Goal: Task Accomplishment & Management: Complete application form

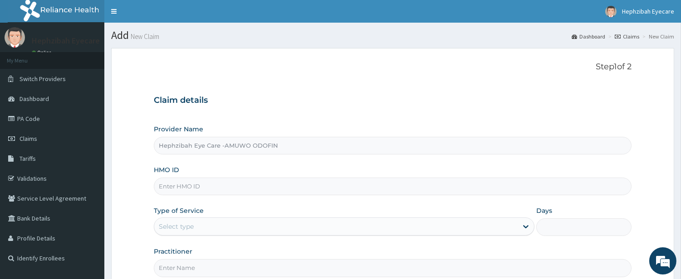
click at [198, 186] on input "HMO ID" at bounding box center [392, 187] width 477 height 18
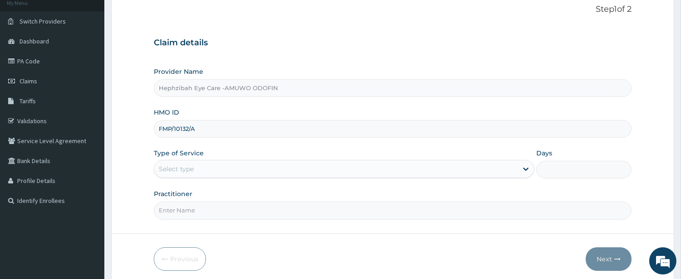
scroll to position [81, 0]
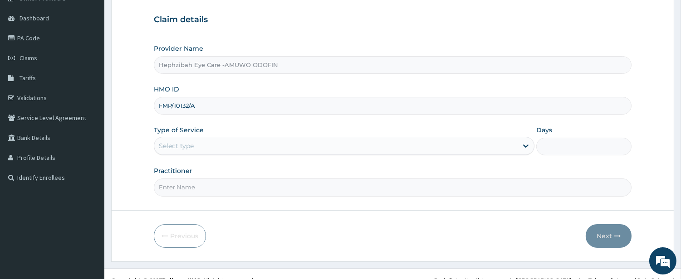
type input "FMP/10132/A"
click at [202, 182] on input "Practitioner" at bounding box center [392, 188] width 477 height 18
type input "[PERSON_NAME]"
click at [325, 142] on div "Select type" at bounding box center [335, 146] width 363 height 15
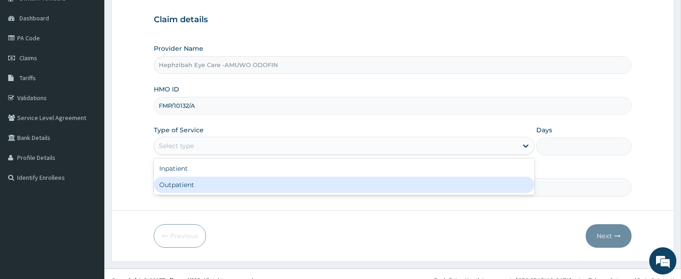
click at [284, 182] on div "Outpatient" at bounding box center [344, 185] width 380 height 16
click at [323, 180] on input "[PERSON_NAME]" at bounding box center [392, 188] width 477 height 18
type input "1"
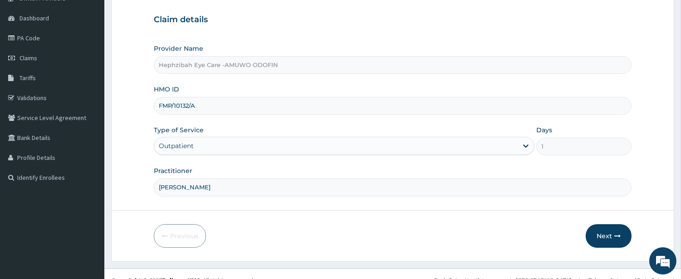
click at [387, 248] on form "Step 1 of 2 Claim details Provider Name Hephzibah Eye Care -AMUWO ODOFIN HMO ID…" at bounding box center [392, 114] width 563 height 294
click at [610, 233] on button "Next" at bounding box center [608, 236] width 46 height 24
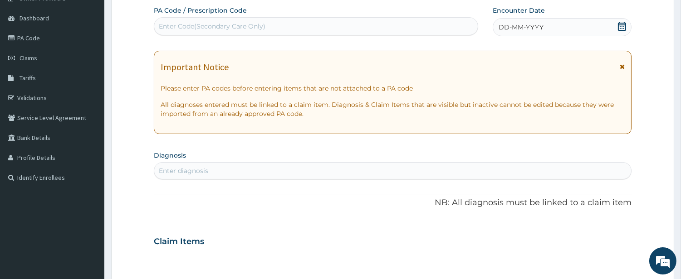
click at [343, 28] on div "Enter Code(Secondary Care Only)" at bounding box center [315, 26] width 323 height 15
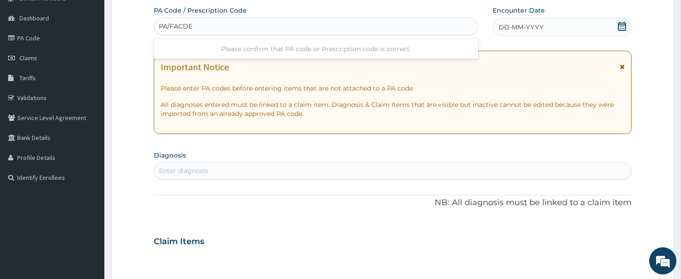
type input "PA/FACDEF"
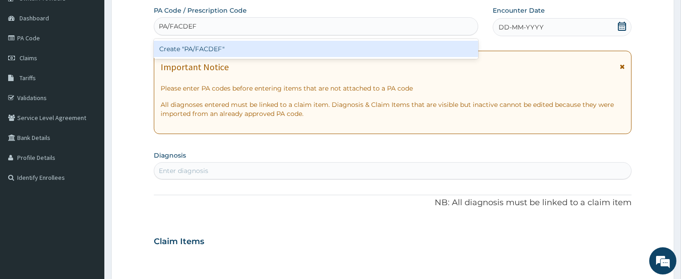
click at [315, 52] on div "Create "PA/FACDEF"" at bounding box center [316, 49] width 324 height 16
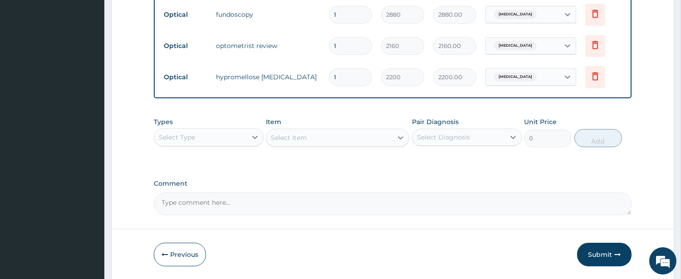
scroll to position [454, 0]
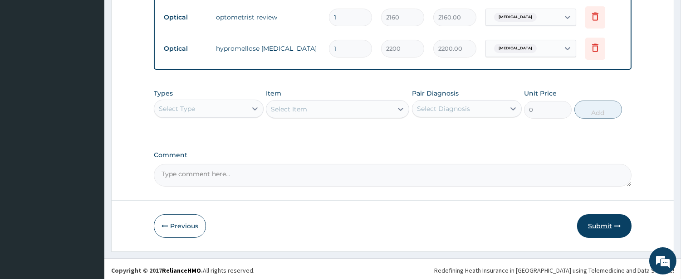
click at [594, 224] on button "Submit" at bounding box center [604, 226] width 54 height 24
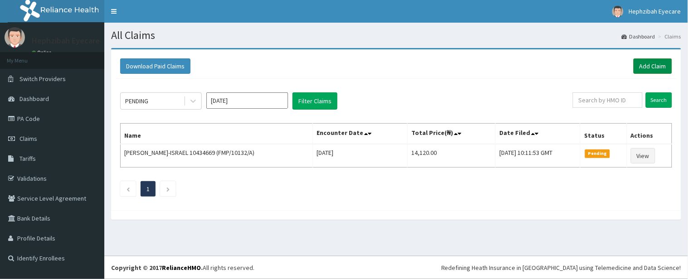
click at [655, 63] on link "Add Claim" at bounding box center [652, 65] width 39 height 15
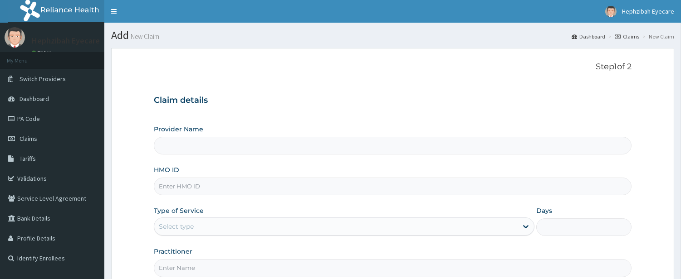
type input "Hephzibah Eye Care -AMUWO ODOFIN"
click at [223, 180] on input "HMO ID" at bounding box center [392, 187] width 477 height 18
type input "RUY/10010/A"
click at [218, 219] on div "Select type" at bounding box center [335, 226] width 363 height 15
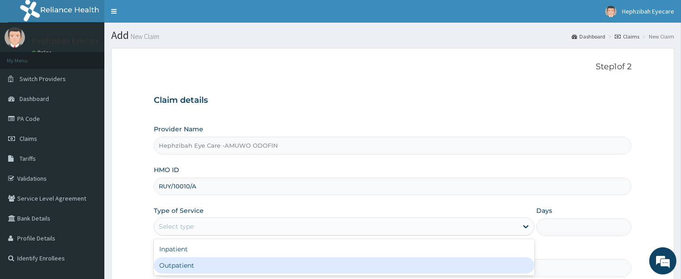
click at [184, 271] on div "Outpatient" at bounding box center [344, 266] width 380 height 16
type input "1"
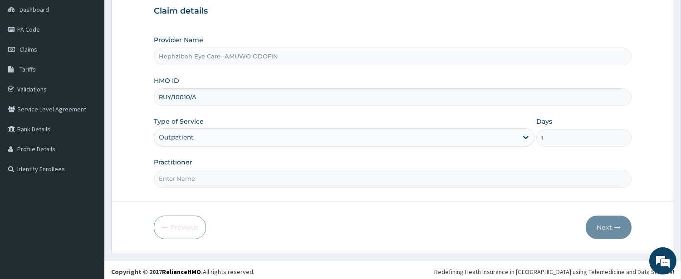
scroll to position [93, 0]
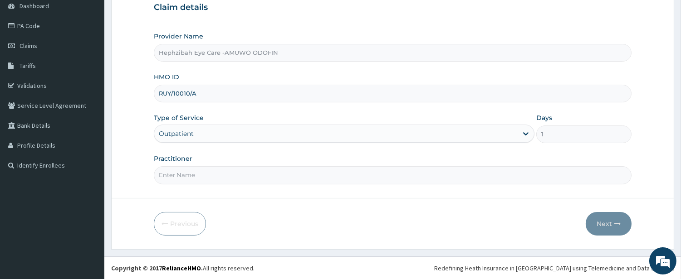
click at [341, 174] on input "Practitioner" at bounding box center [392, 175] width 477 height 18
type input "[PERSON_NAME]"
click at [606, 227] on button "Next" at bounding box center [608, 224] width 46 height 24
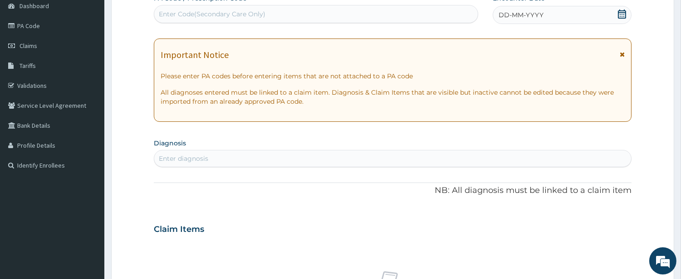
click at [354, 18] on div "Enter Code(Secondary Care Only)" at bounding box center [315, 14] width 323 height 15
type input "PA/7ABAF7"
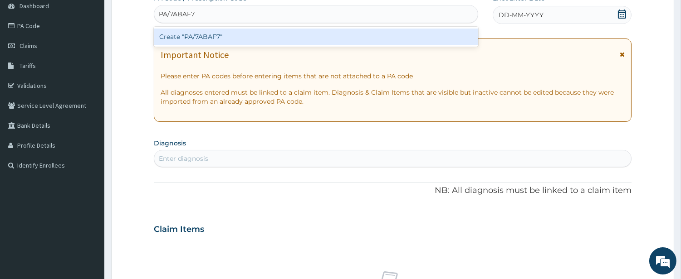
click at [309, 34] on div "Create "PA/7ABAF7"" at bounding box center [316, 37] width 324 height 16
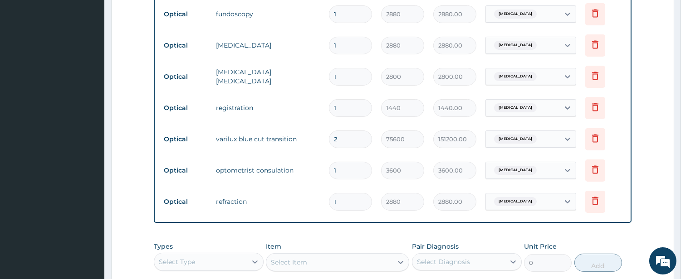
scroll to position [361, 0]
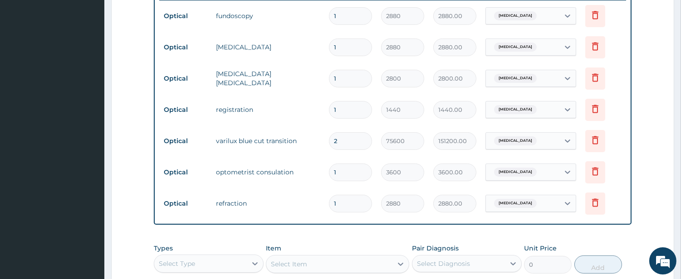
drag, startPoint x: 686, startPoint y: 196, endPoint x: 133, endPoint y: 105, distance: 560.6
click at [133, 105] on form "Step 2 of 2 PA Code / Prescription Code PA/7ABAF7 Encounter Date 14-08-2025 Imp…" at bounding box center [392, 47] width 563 height 720
click at [594, 19] on icon at bounding box center [594, 15] width 11 height 11
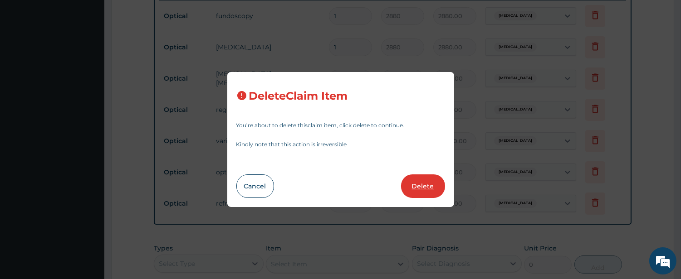
click at [418, 190] on button "Delete" at bounding box center [423, 187] width 44 height 24
type input "2800"
type input "2800.00"
type input "1440"
type input "1440.00"
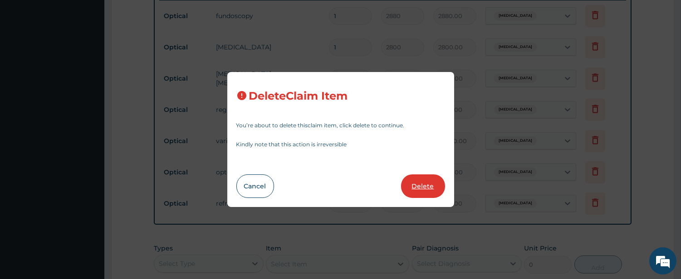
type input "2"
type input "75600"
type input "151200.00"
type input "1"
type input "3600"
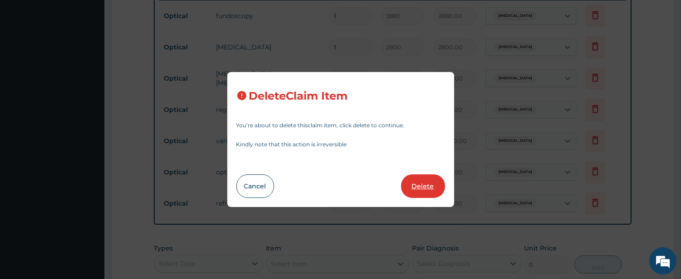
type input "3600.00"
type input "2880"
type input "2880.00"
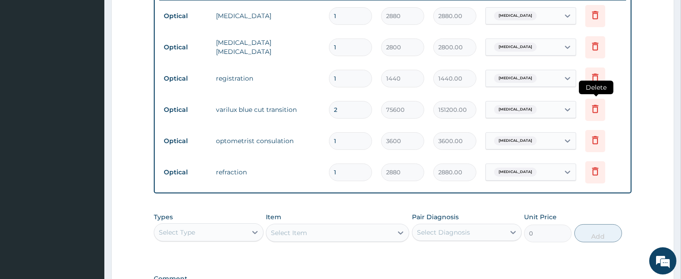
click at [590, 104] on icon at bounding box center [594, 108] width 11 height 11
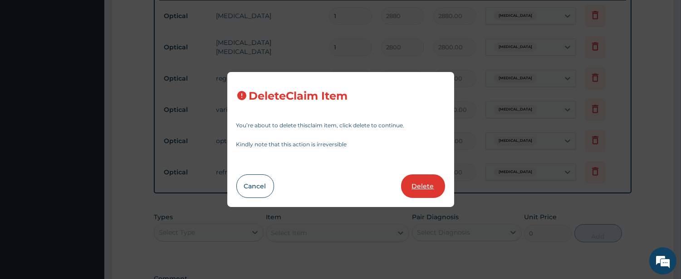
click at [417, 193] on button "Delete" at bounding box center [423, 187] width 44 height 24
type input "1"
type input "3600"
type input "3600.00"
type input "2880"
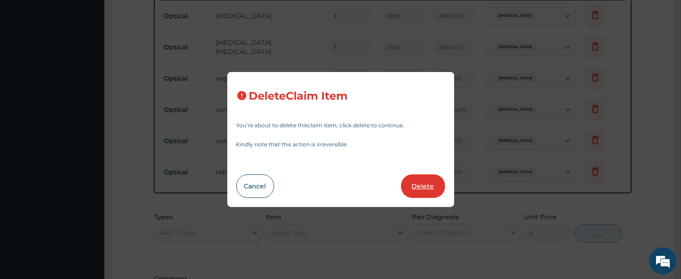
type input "2880.00"
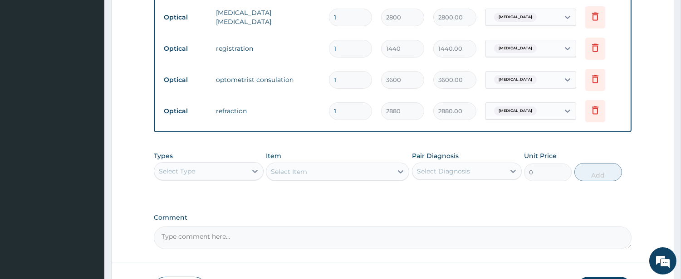
scroll to position [456, 0]
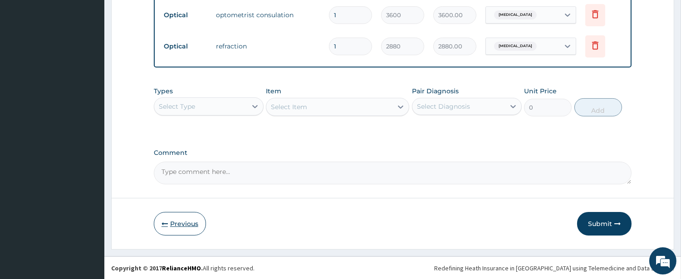
click at [170, 223] on button "Previous" at bounding box center [180, 224] width 52 height 24
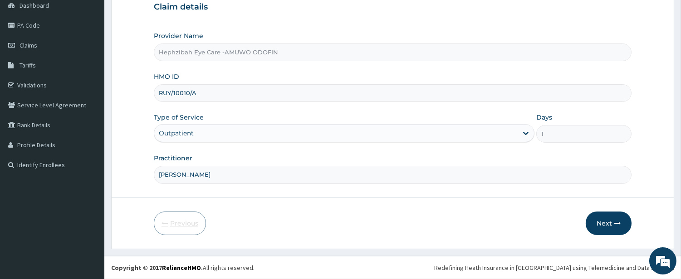
scroll to position [93, 0]
click at [611, 227] on button "Next" at bounding box center [608, 224] width 46 height 24
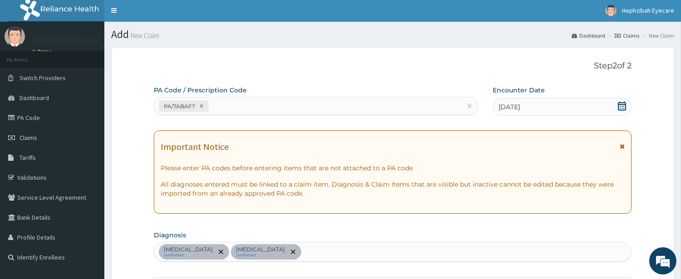
scroll to position [0, 0]
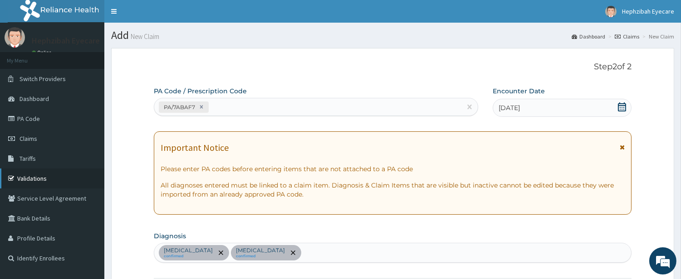
click at [30, 177] on link "Validations" at bounding box center [52, 179] width 104 height 20
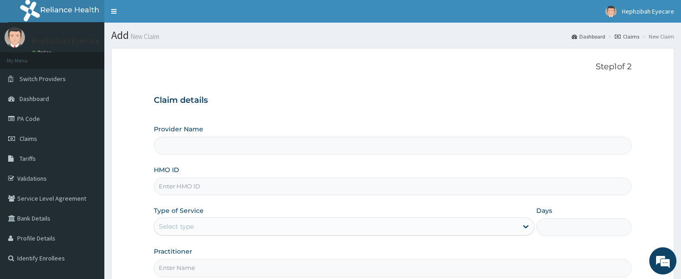
type input "Hephzibah Eye Care -AMUWO ODOFIN"
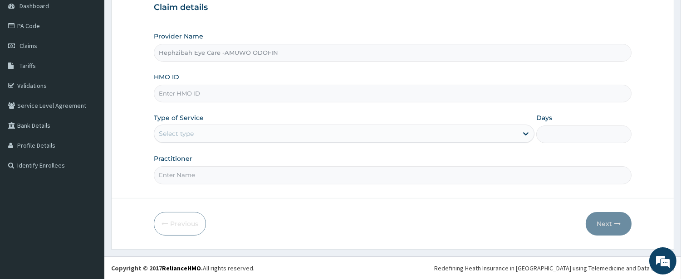
click at [269, 100] on input "HMO ID" at bounding box center [392, 94] width 477 height 18
type input "U"
type input "RUY/10010/A"
click at [242, 123] on div "Type of Service Select type" at bounding box center [344, 128] width 380 height 30
click at [202, 137] on div "Select type" at bounding box center [335, 134] width 363 height 15
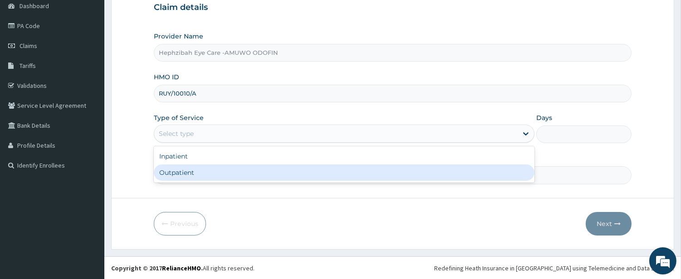
click at [206, 176] on div "Outpatient" at bounding box center [344, 173] width 380 height 16
type input "1"
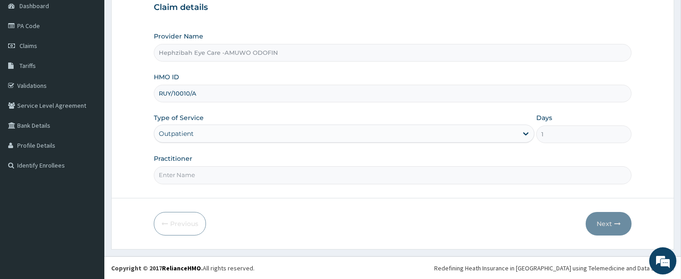
click at [229, 169] on input "Practitioner" at bounding box center [392, 175] width 477 height 18
type input "DR CHIOMA"
click at [602, 223] on button "Next" at bounding box center [608, 224] width 46 height 24
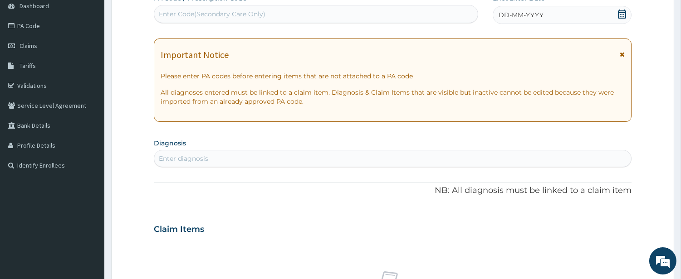
click at [321, 12] on div "Enter Code(Secondary Care Only)" at bounding box center [315, 14] width 323 height 15
paste input "PA/7ABAF7"
type input "PA/7ABAF7"
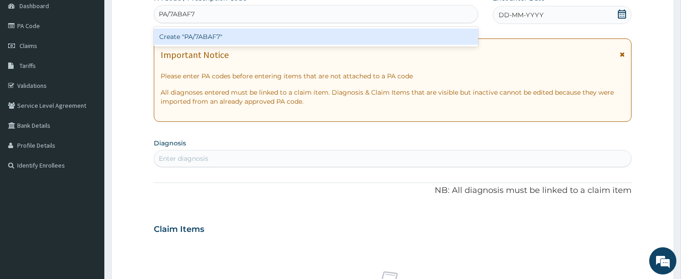
click at [229, 39] on div "Create "PA/7ABAF7"" at bounding box center [316, 37] width 324 height 16
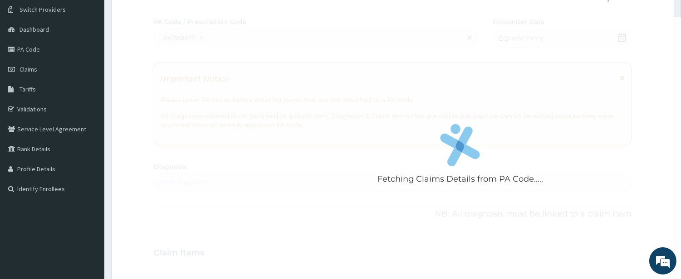
scroll to position [67, 0]
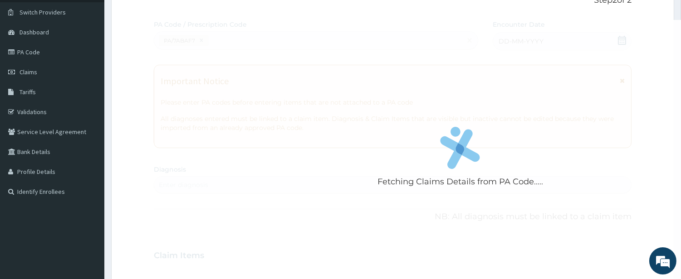
click at [209, 38] on div "Fetching Claims Details from PA Code....." at bounding box center [460, 159] width 613 height 279
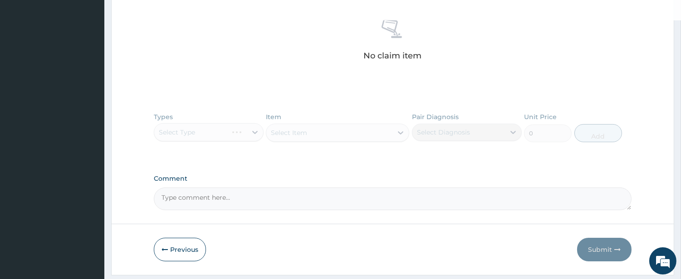
scroll to position [350, 0]
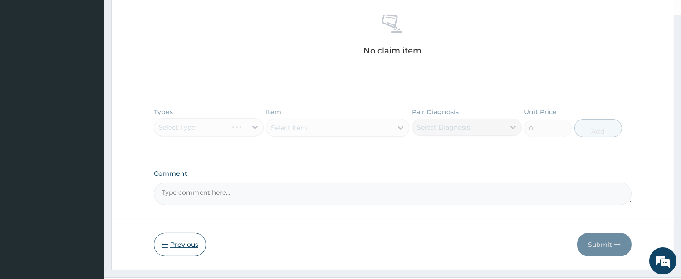
click at [170, 245] on button "Previous" at bounding box center [180, 245] width 52 height 24
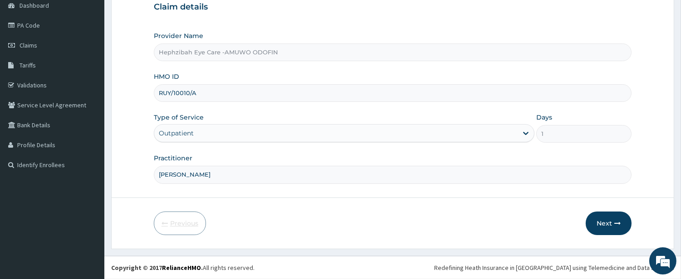
scroll to position [93, 0]
click at [605, 228] on button "Next" at bounding box center [608, 224] width 46 height 24
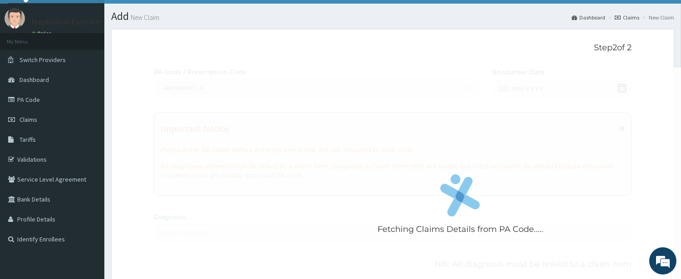
scroll to position [17, 0]
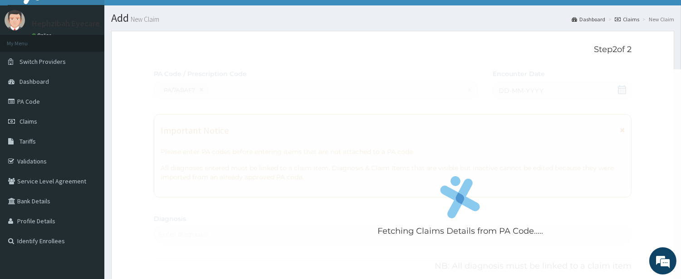
click at [202, 85] on div "Fetching Claims Details from PA Code....." at bounding box center [460, 208] width 613 height 279
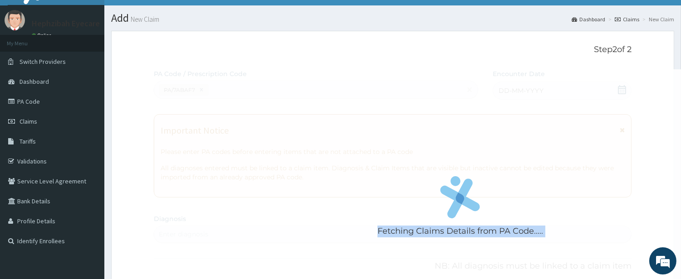
click at [202, 85] on div "Fetching Claims Details from PA Code....." at bounding box center [460, 208] width 613 height 279
click at [350, 231] on div "Fetching Claims Details from PA Code....." at bounding box center [460, 208] width 613 height 279
